Goal: Transaction & Acquisition: Book appointment/travel/reservation

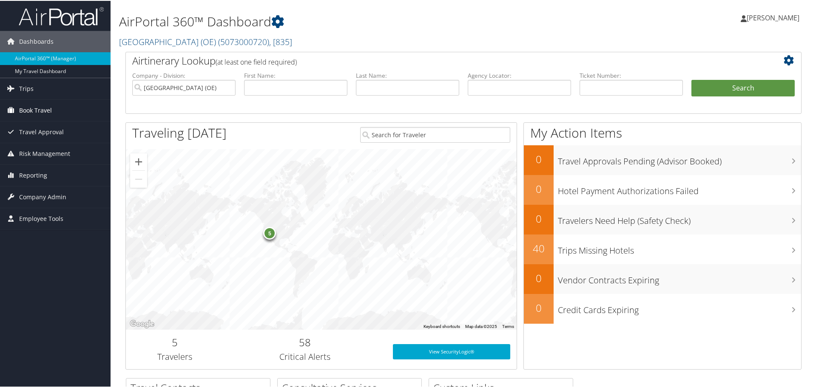
click at [50, 108] on span "Book Travel" at bounding box center [35, 109] width 33 height 21
click at [48, 155] on span "Travel Approval" at bounding box center [41, 156] width 45 height 21
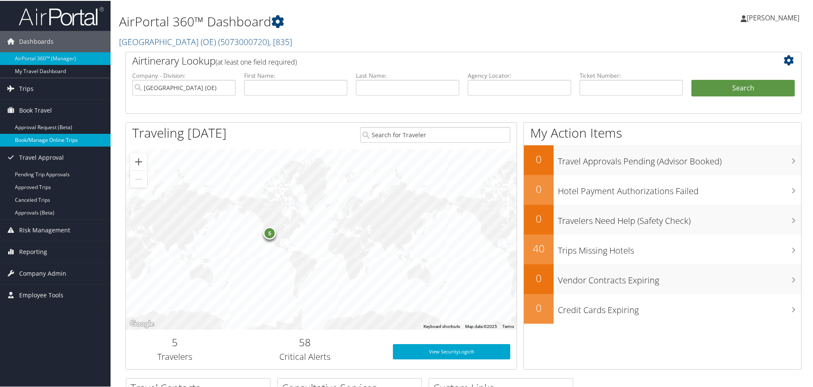
click at [67, 140] on link "Book/Manage Online Trips" at bounding box center [55, 139] width 111 height 13
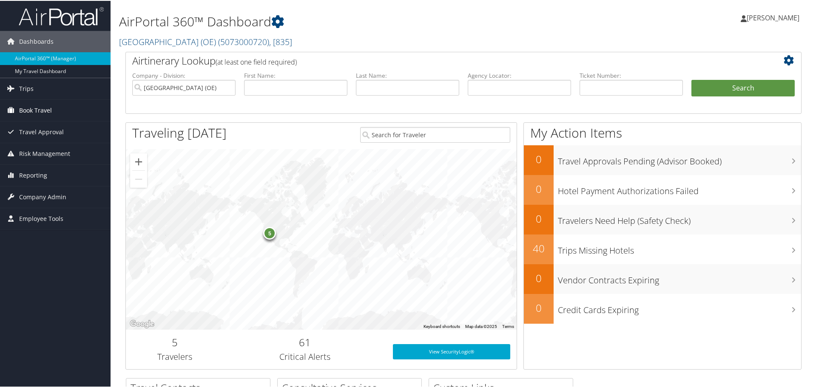
click at [50, 111] on span "Book Travel" at bounding box center [35, 109] width 33 height 21
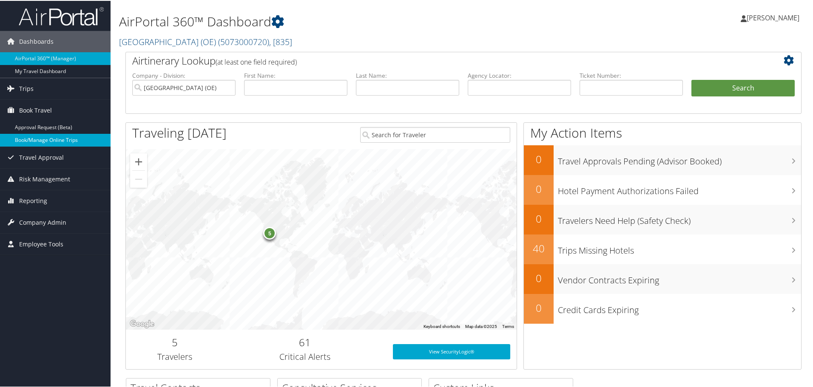
click at [59, 140] on link "Book/Manage Online Trips" at bounding box center [55, 139] width 111 height 13
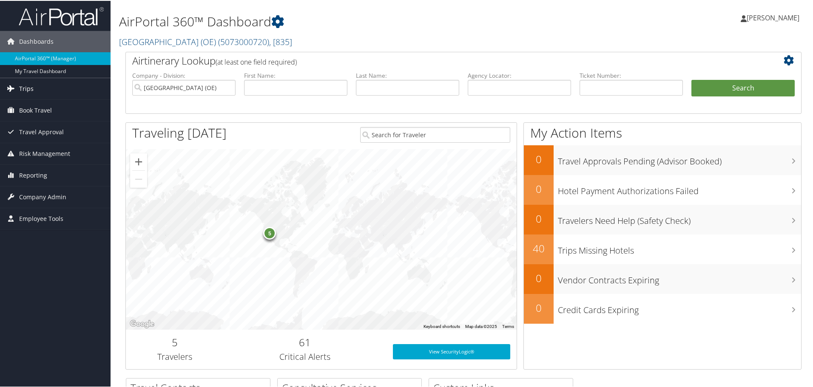
click at [28, 86] on span "Trips" at bounding box center [26, 87] width 14 height 21
click at [41, 175] on span "Book Travel" at bounding box center [35, 173] width 33 height 21
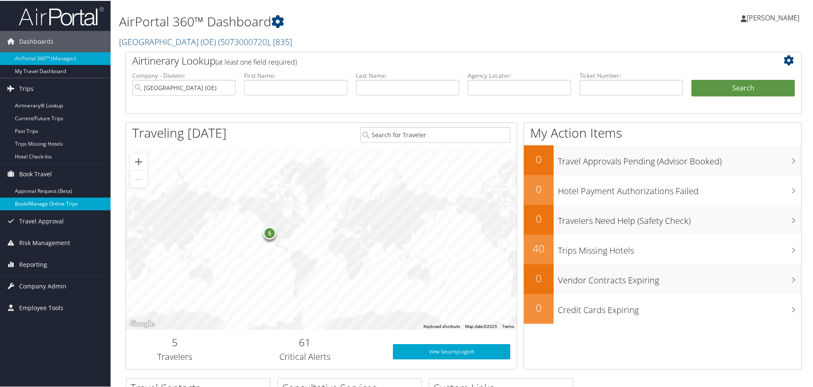
click at [40, 203] on link "Book/Manage Online Trips" at bounding box center [55, 203] width 111 height 13
